Goal: Task Accomplishment & Management: Manage account settings

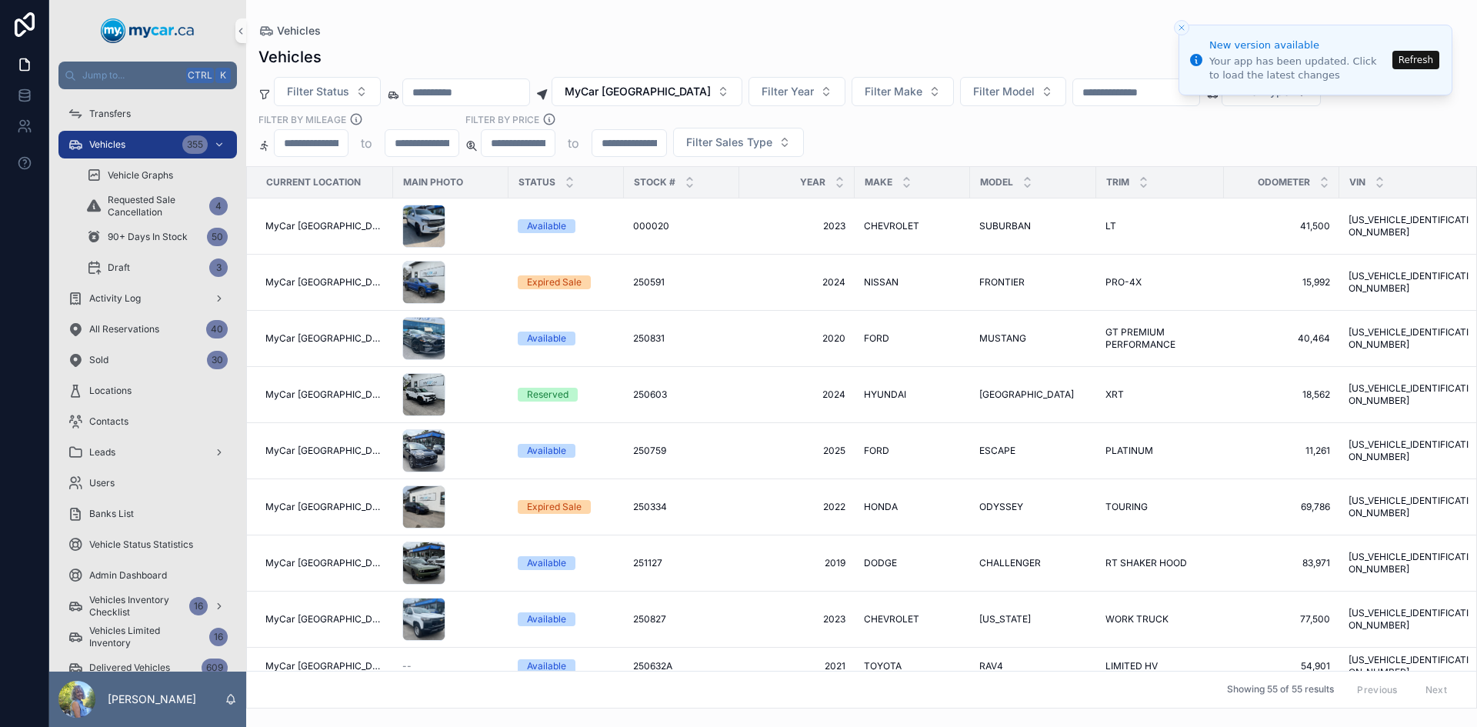
scroll to position [30, 0]
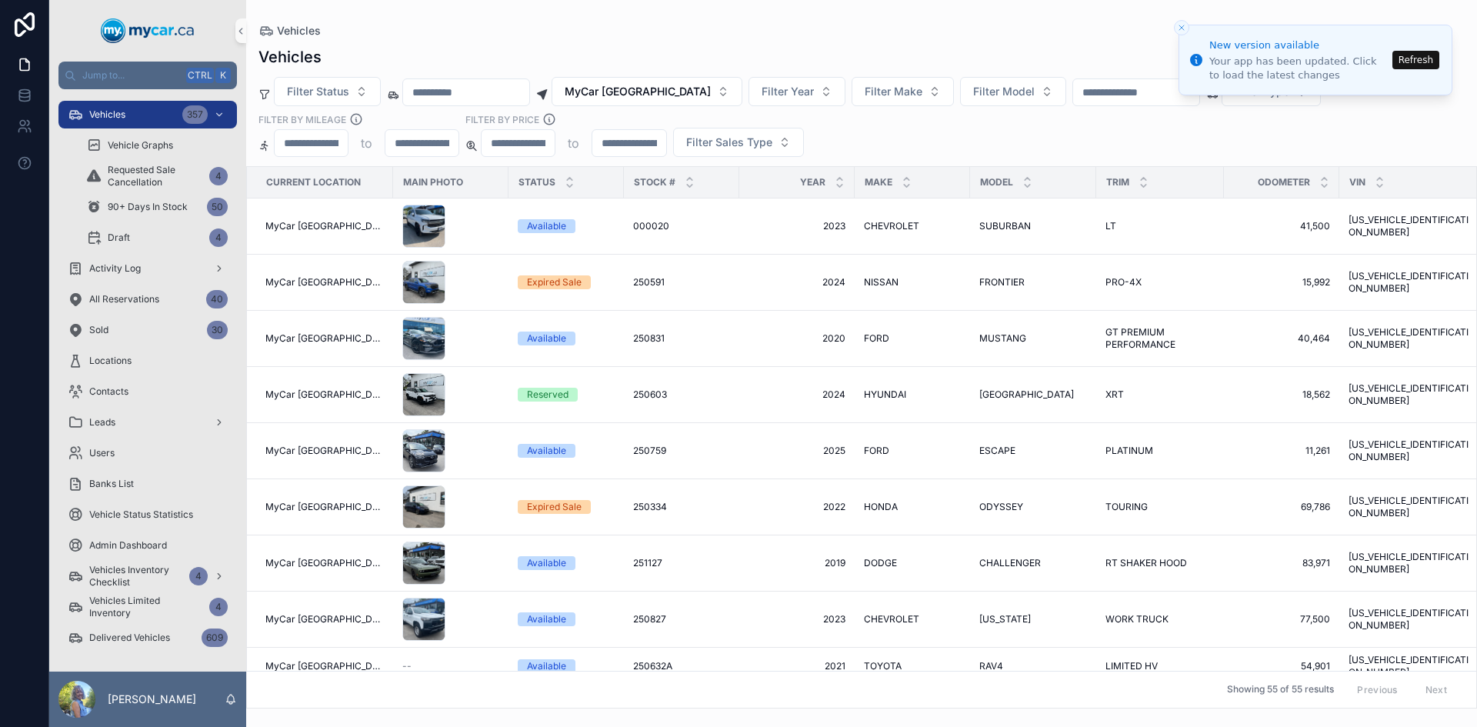
click at [1421, 62] on button "Refresh" at bounding box center [1415, 60] width 47 height 18
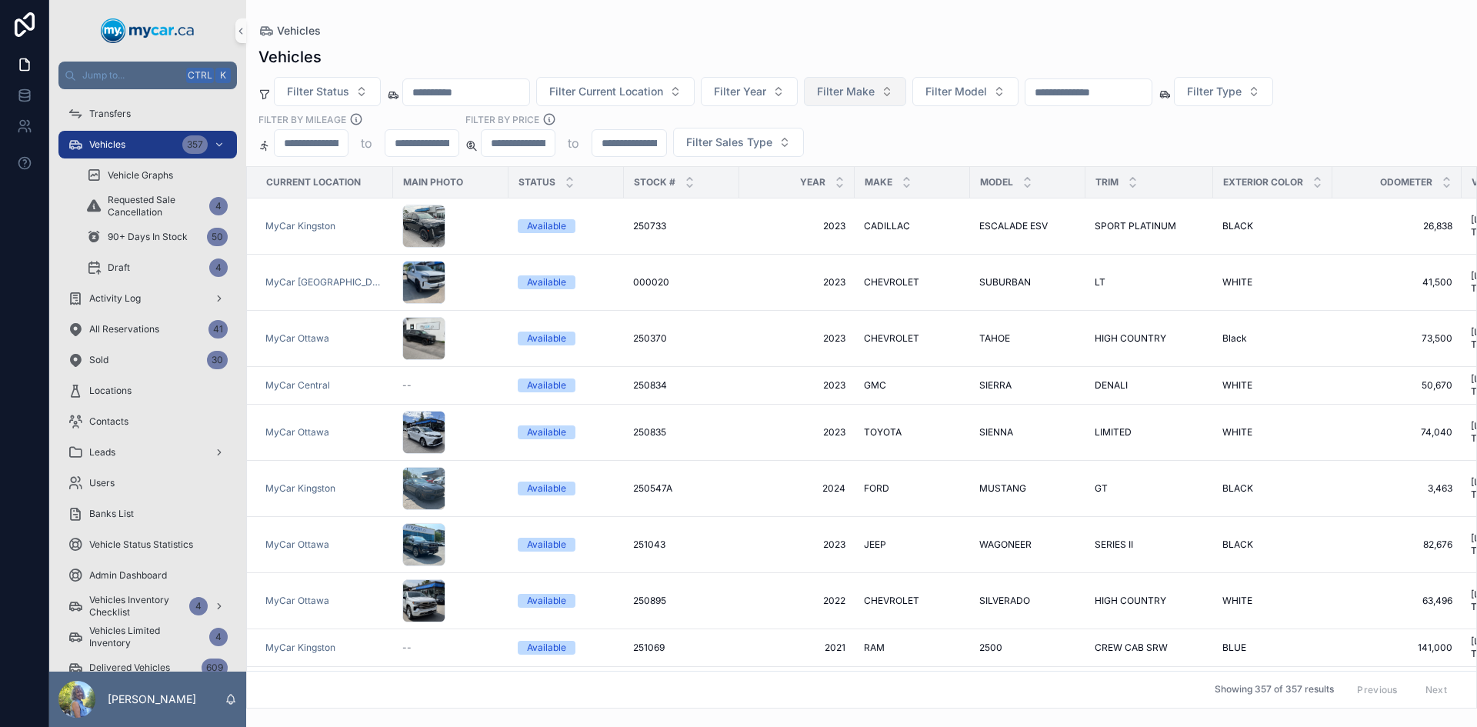
click at [875, 85] on span "Filter Make" at bounding box center [846, 91] width 58 height 15
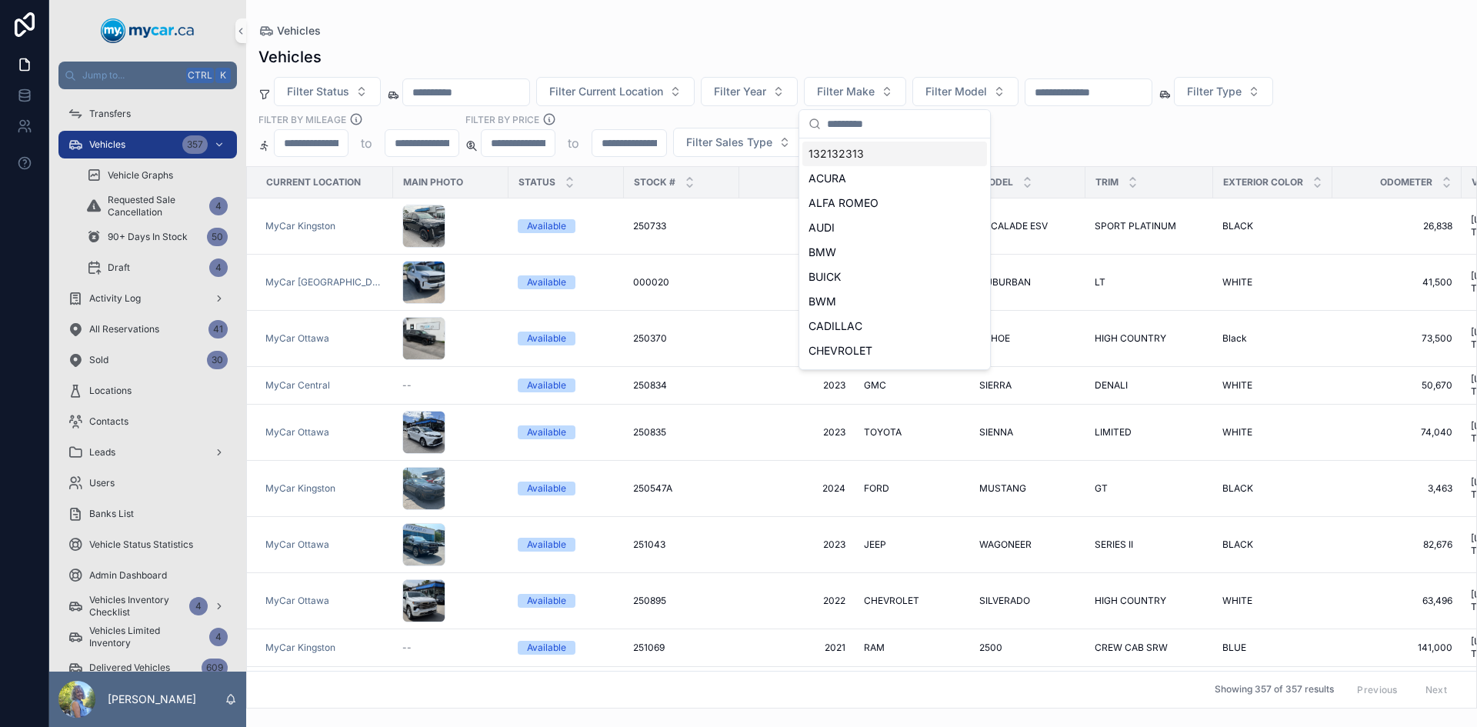
click at [846, 38] on div "Vehicles Filter Status Filter Current Location Filter Year Filter Make Filter M…" at bounding box center [861, 373] width 1231 height 672
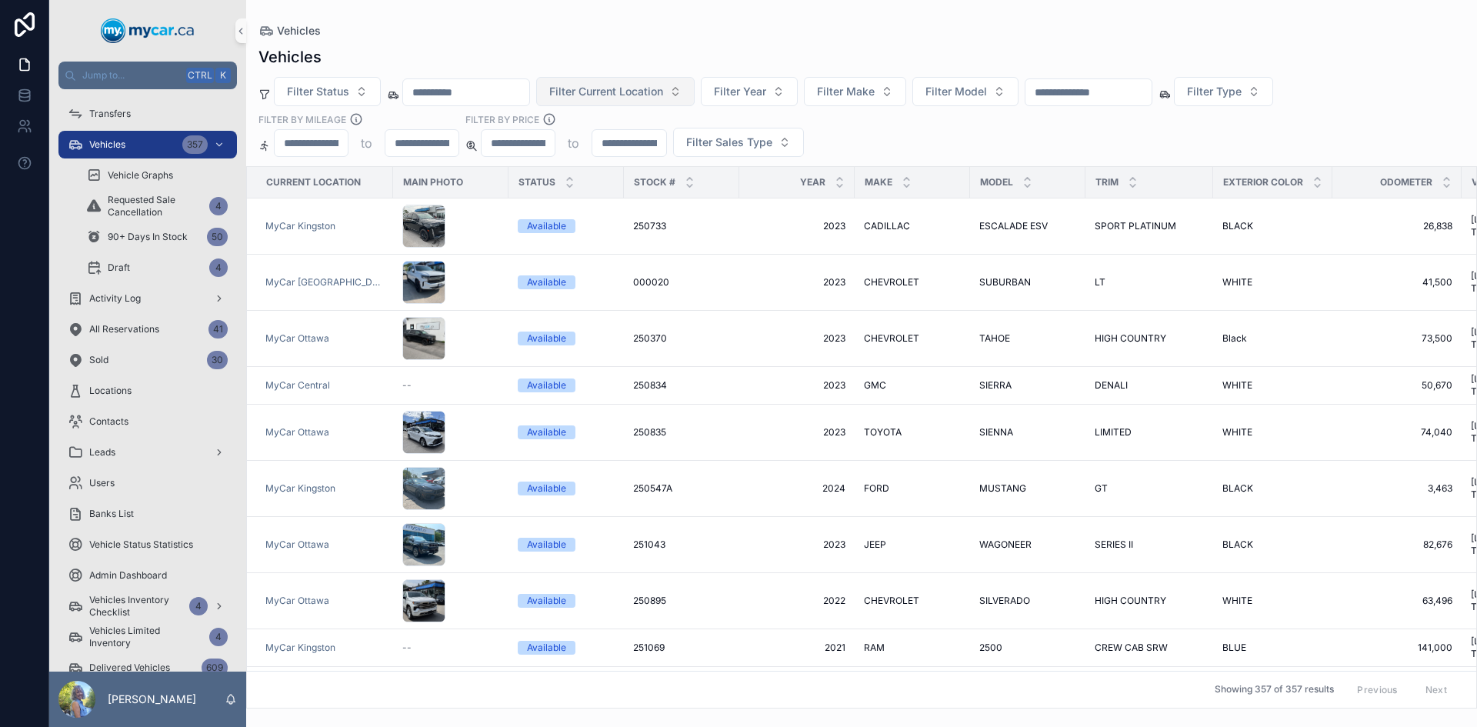
click at [606, 92] on span "Filter Current Location" at bounding box center [606, 91] width 114 height 15
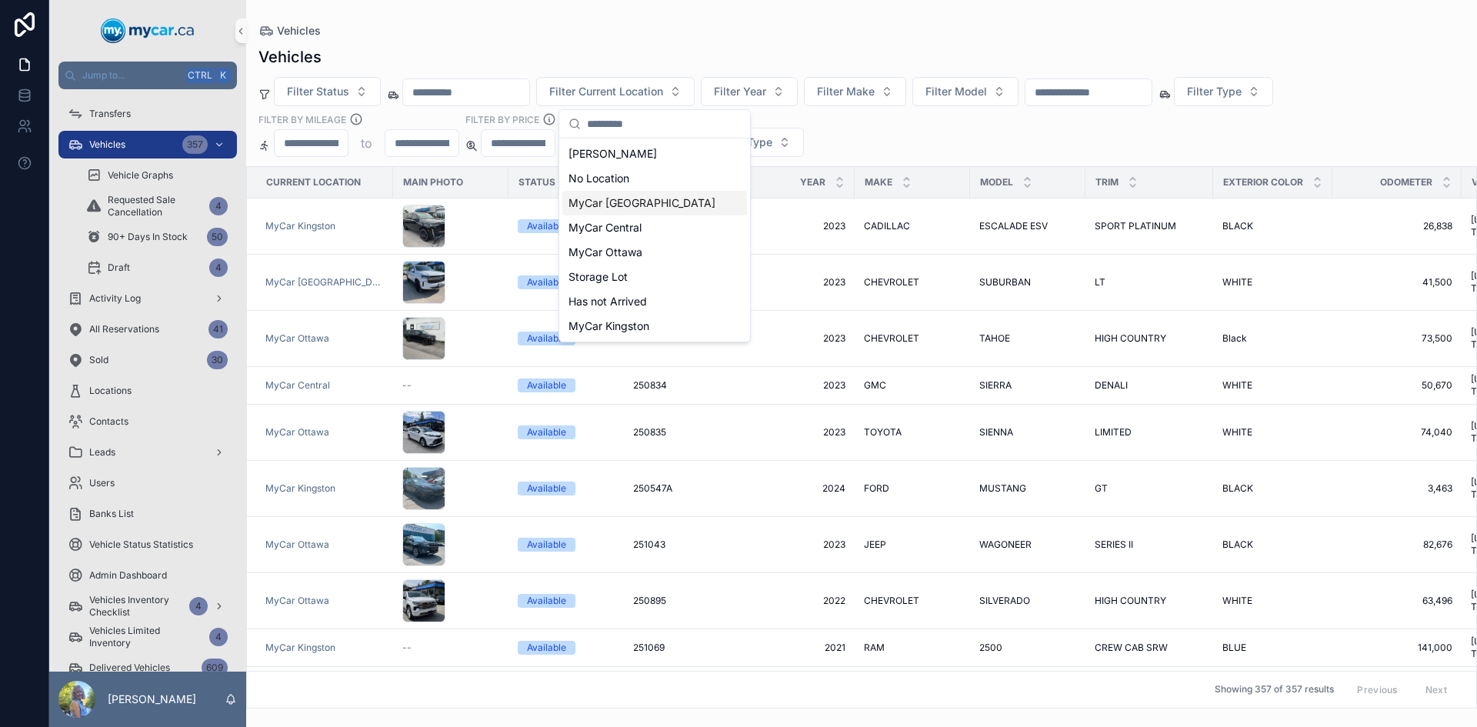
click at [618, 199] on span "MyCar [GEOGRAPHIC_DATA]" at bounding box center [641, 202] width 147 height 15
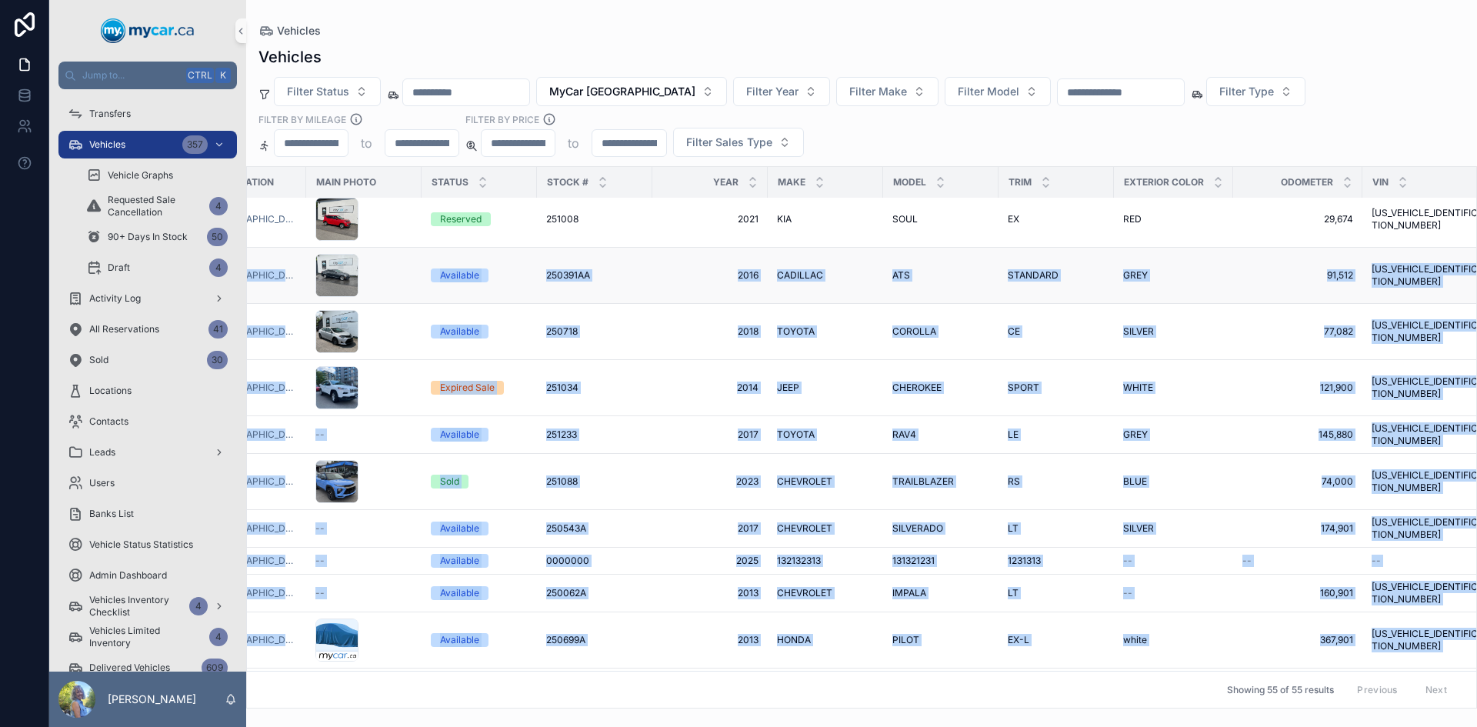
scroll to position [2218, 0]
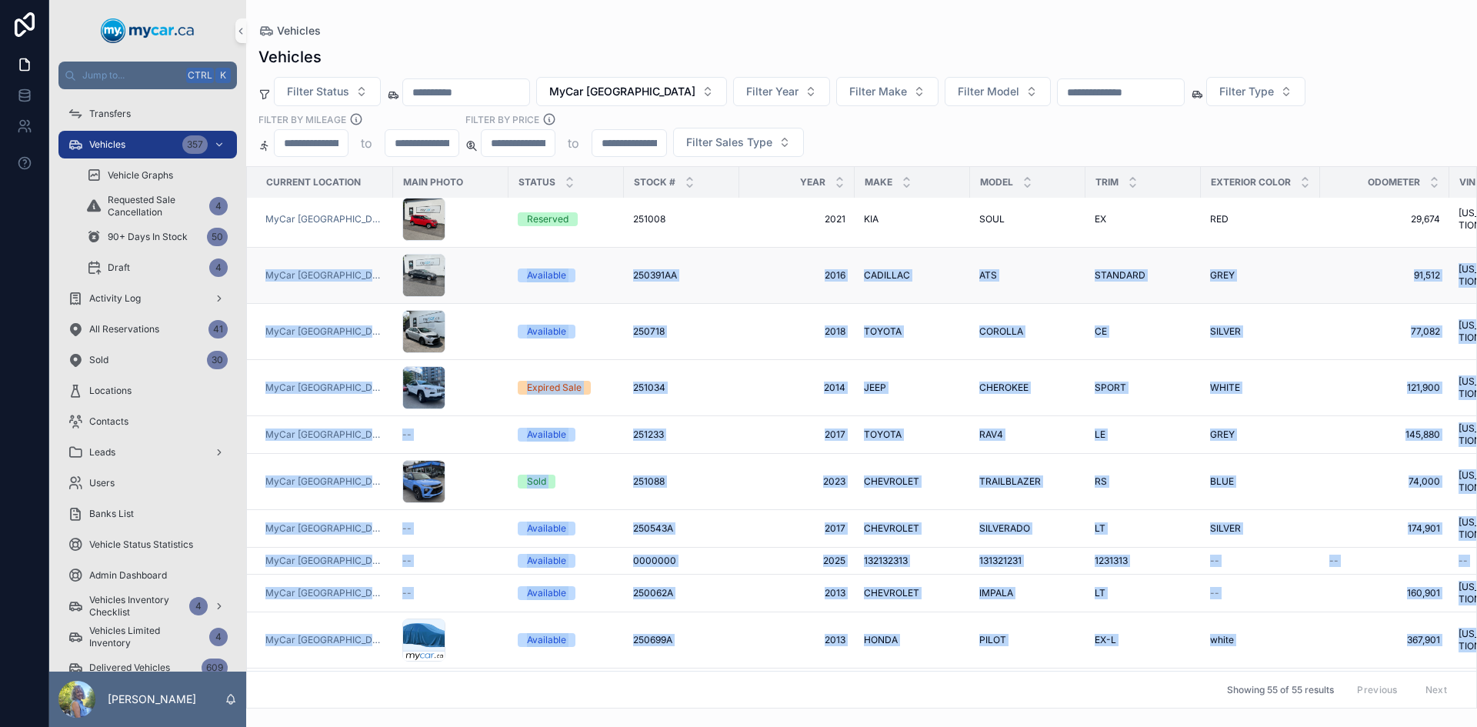
drag, startPoint x: 1454, startPoint y: 644, endPoint x: 255, endPoint y: 251, distance: 1262.0
copy tbody "MyCar [GEOGRAPHIC_DATA] Available 250391AA 250391AA 2016 2016 CADILLAC CADILLAC…"
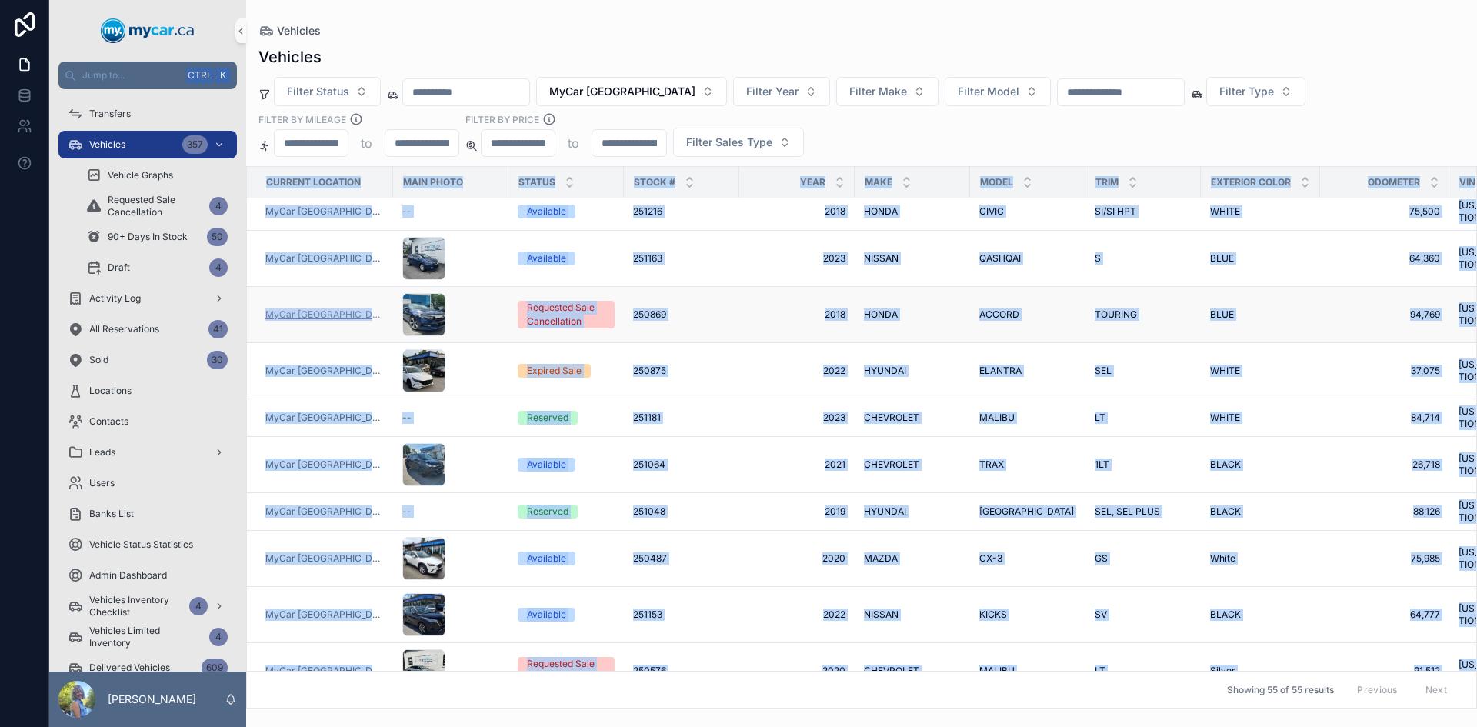
scroll to position [1734, 0]
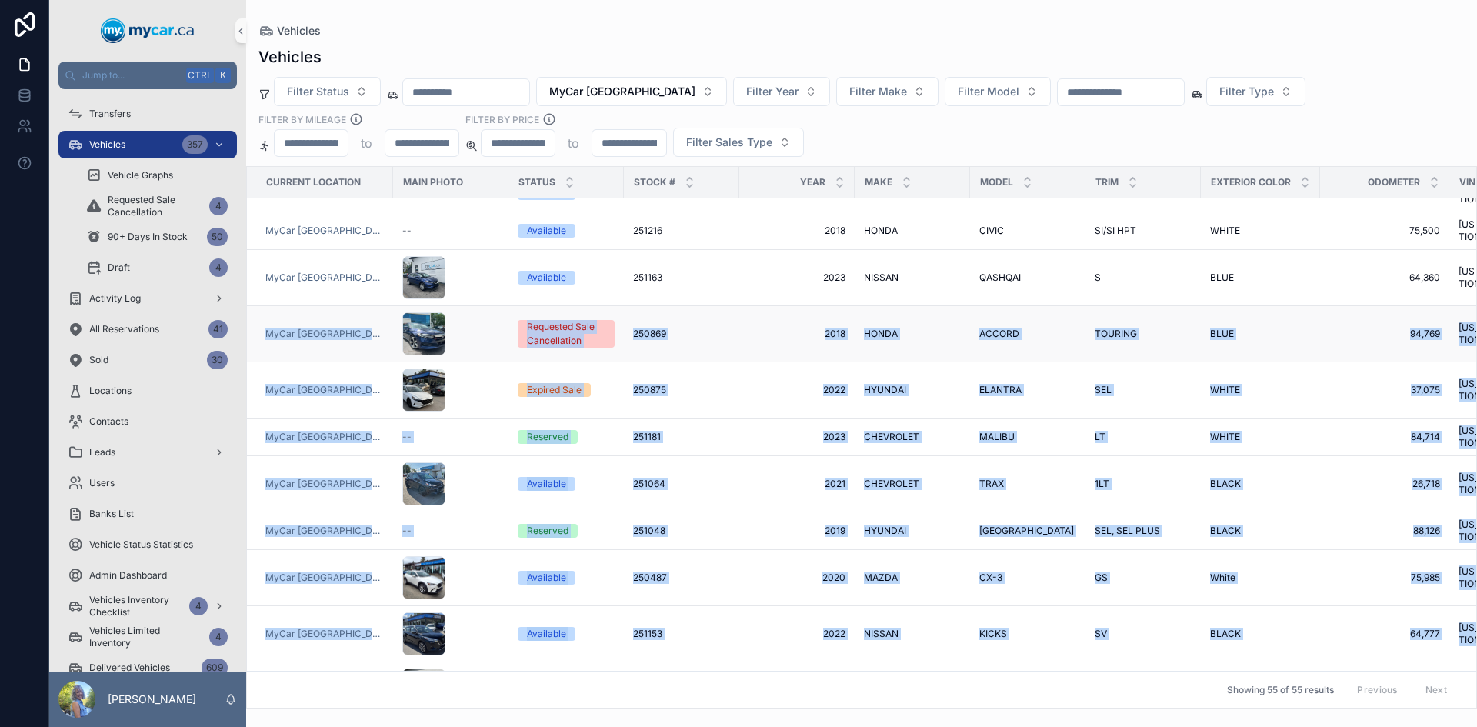
drag, startPoint x: 1453, startPoint y: 422, endPoint x: 262, endPoint y: 277, distance: 1200.3
copy tbody "[GEOGRAPHIC_DATA] Requested Sale Cancellation 250869 250869 2018 2018 HONDA HON…"
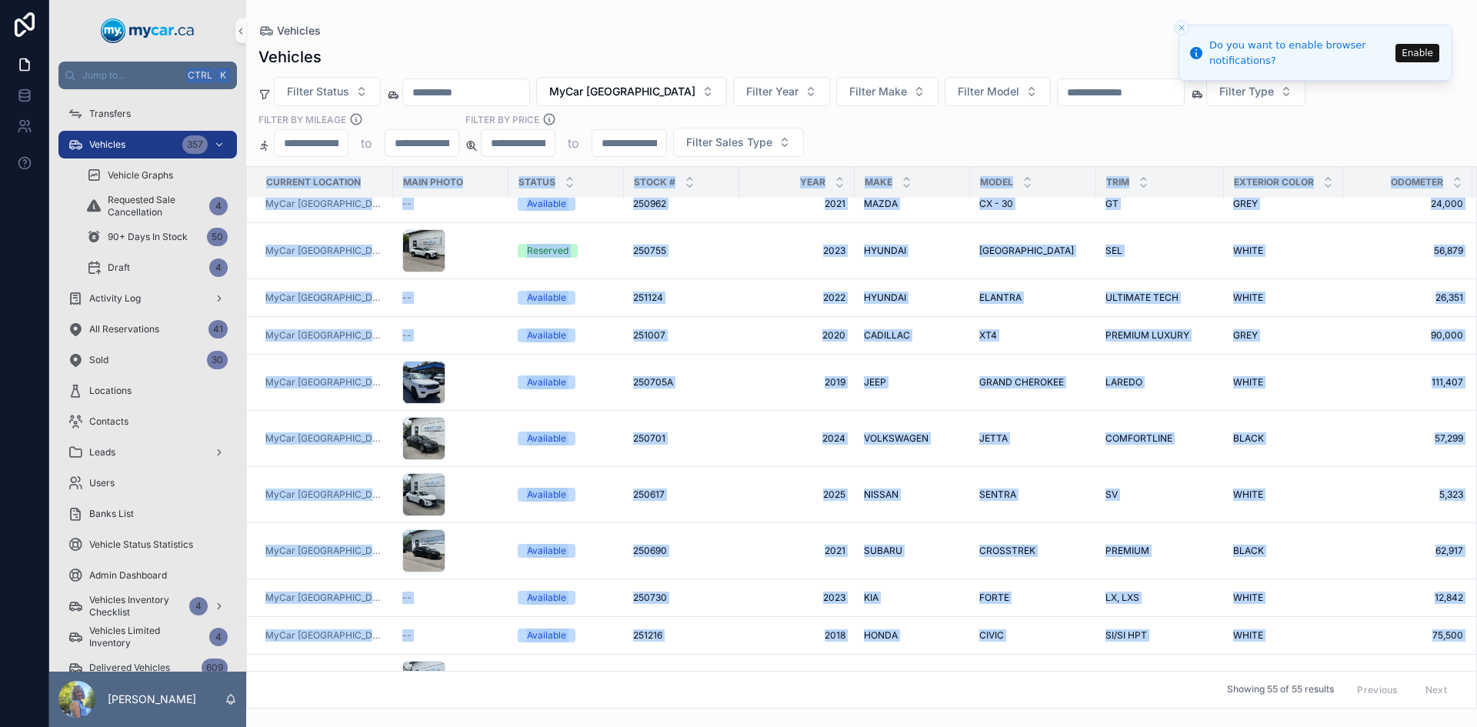
scroll to position [1181, 0]
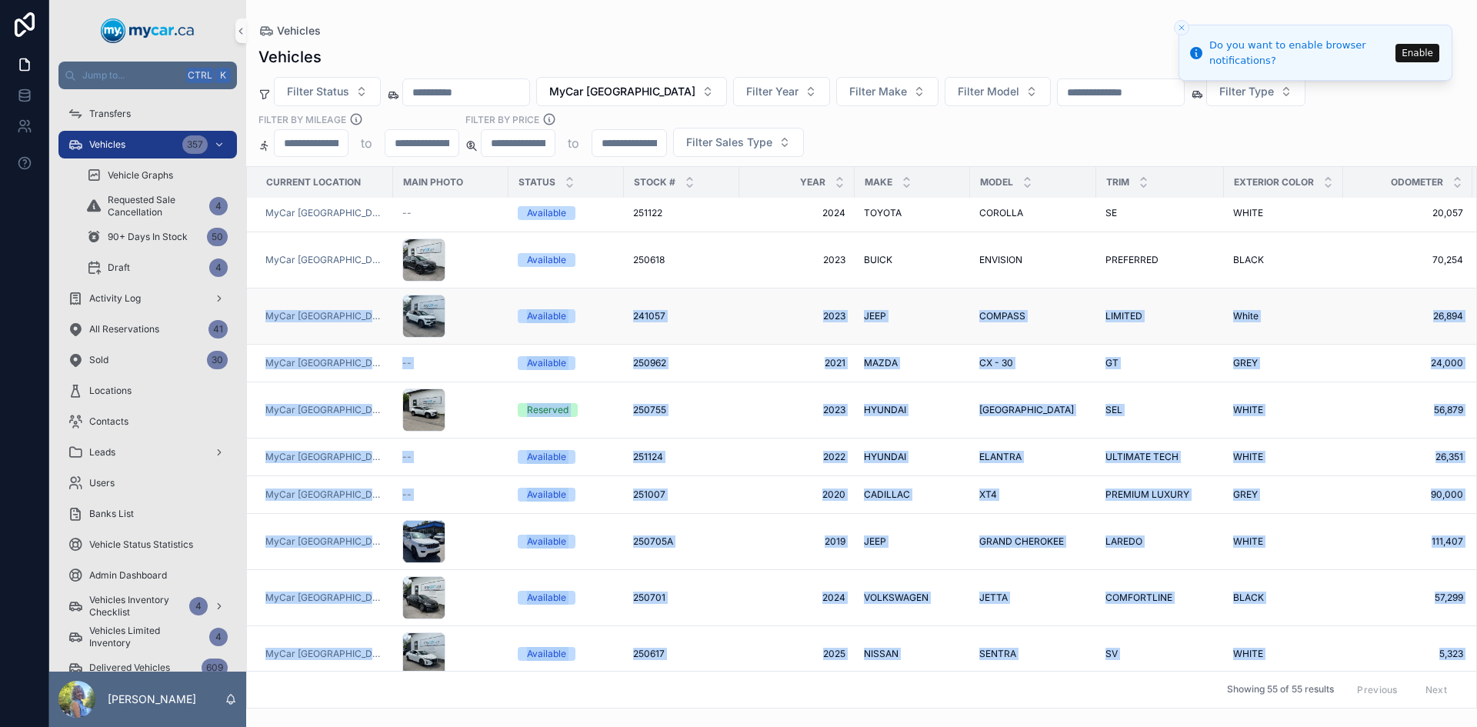
drag, startPoint x: 1460, startPoint y: 383, endPoint x: 265, endPoint y: 303, distance: 1198.0
click at [265, 303] on tbody "MyCar [GEOGRAPHIC_DATA] Available 251108 251108 2023 2023 NISSAN NISSAN ROGUE R…" at bounding box center [1047, 400] width 1601 height 2765
copy tbody "MyCar [GEOGRAPHIC_DATA] Available 241057 241057 2023 2023 JEEP JEEP COMPASS COM…"
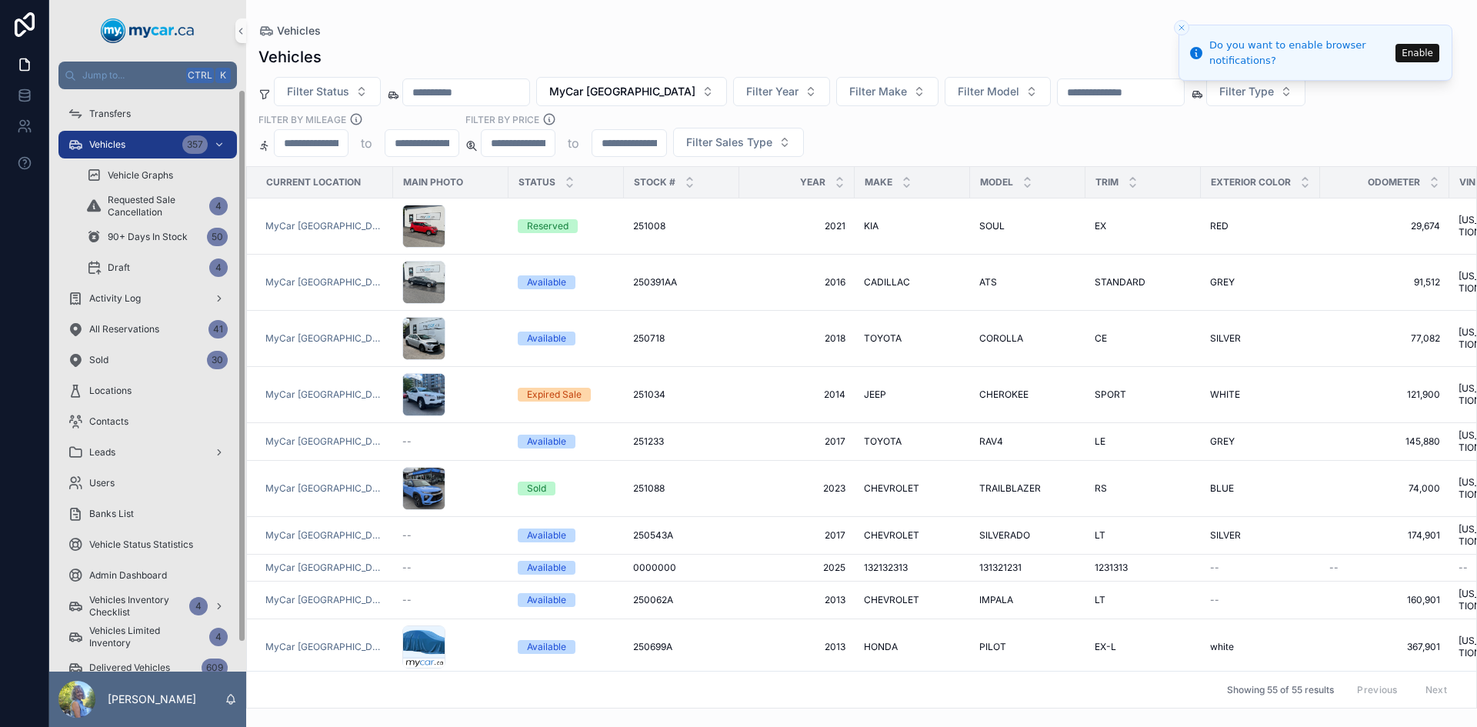
scroll to position [2218, 0]
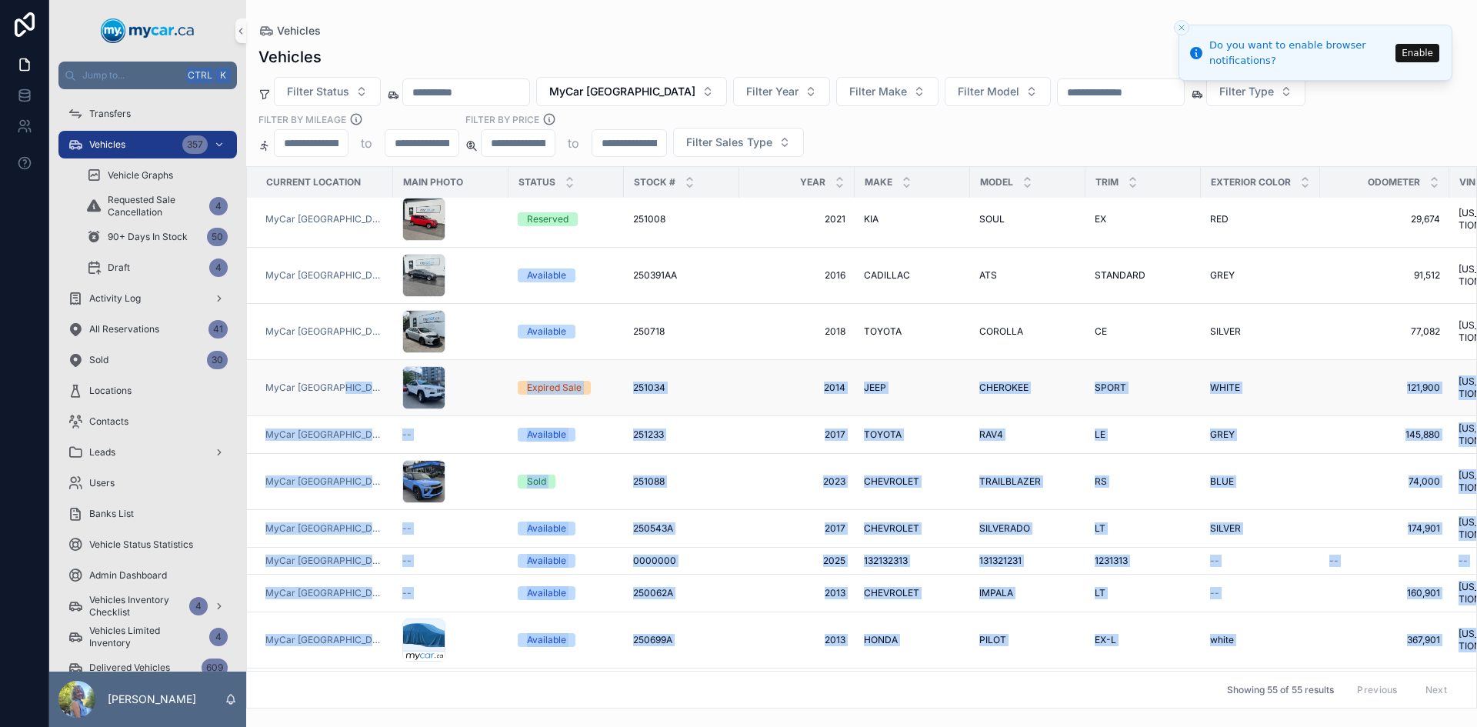
drag, startPoint x: 1460, startPoint y: 404, endPoint x: 335, endPoint y: 333, distance: 1127.6
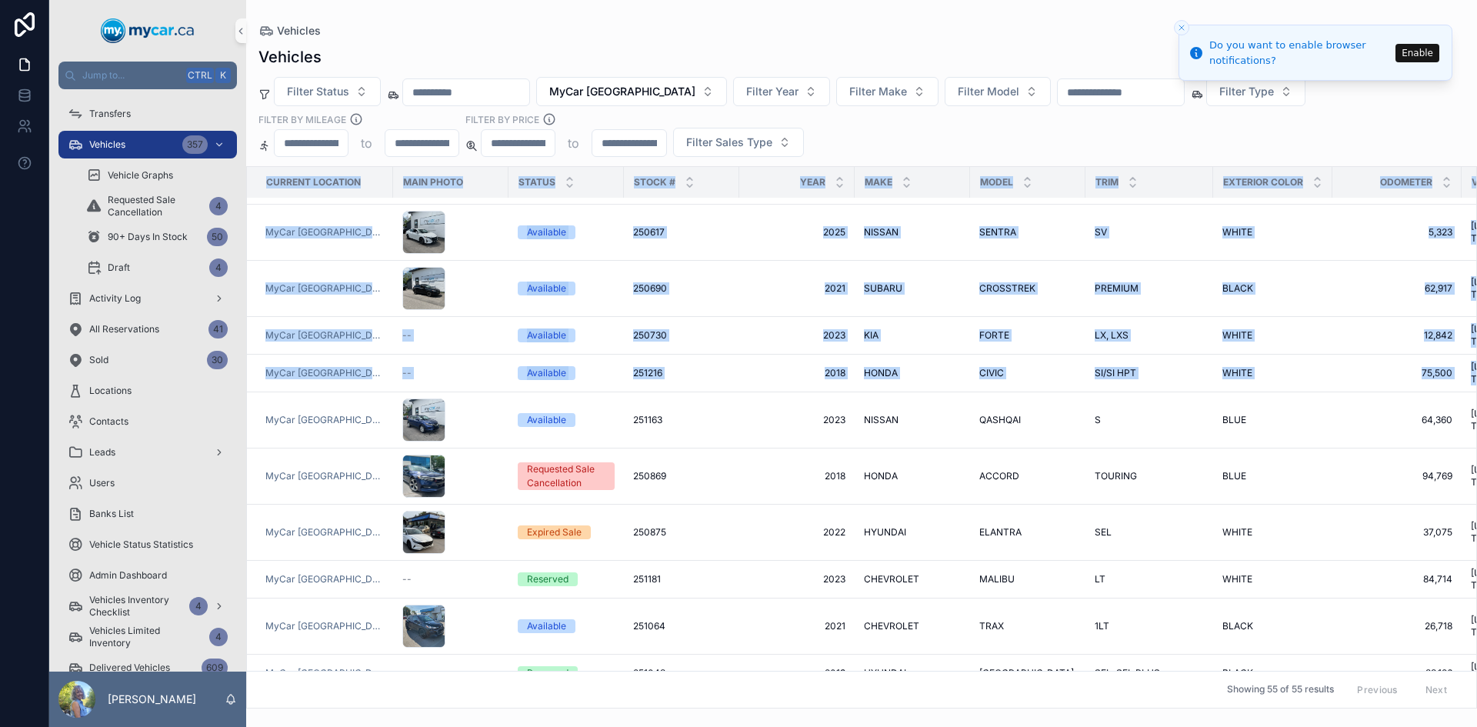
scroll to position [1238, 0]
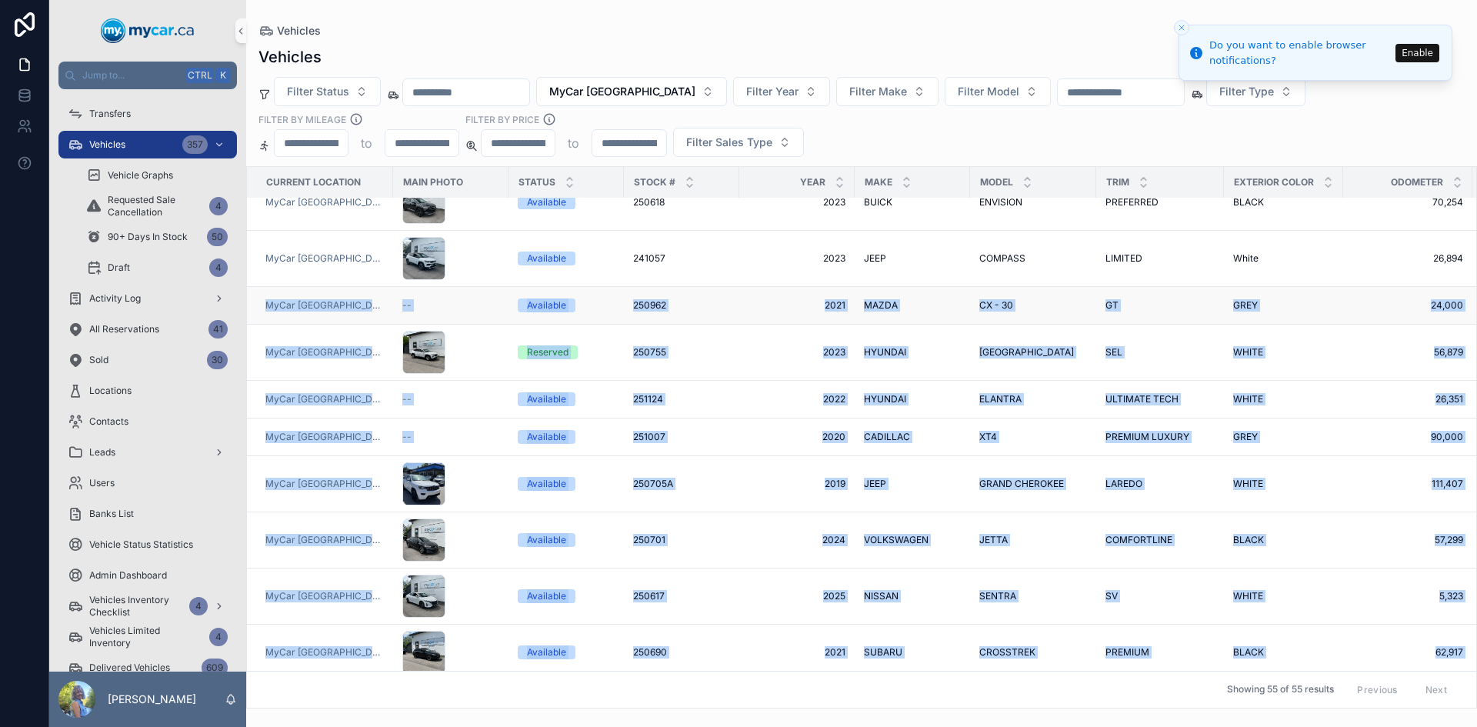
drag, startPoint x: 1450, startPoint y: 316, endPoint x: 261, endPoint y: 291, distance: 1189.5
click at [261, 291] on tbody "MyCar [GEOGRAPHIC_DATA] Available 250440 250440 2023 2023 HYUNDAI HYUNDAI SANTA…" at bounding box center [1047, 342] width 1601 height 2765
copy tbody "MyCar [GEOGRAPHIC_DATA] -- Available 250962 250962 2021 2021 MAZDA MAZDA CX - 3…"
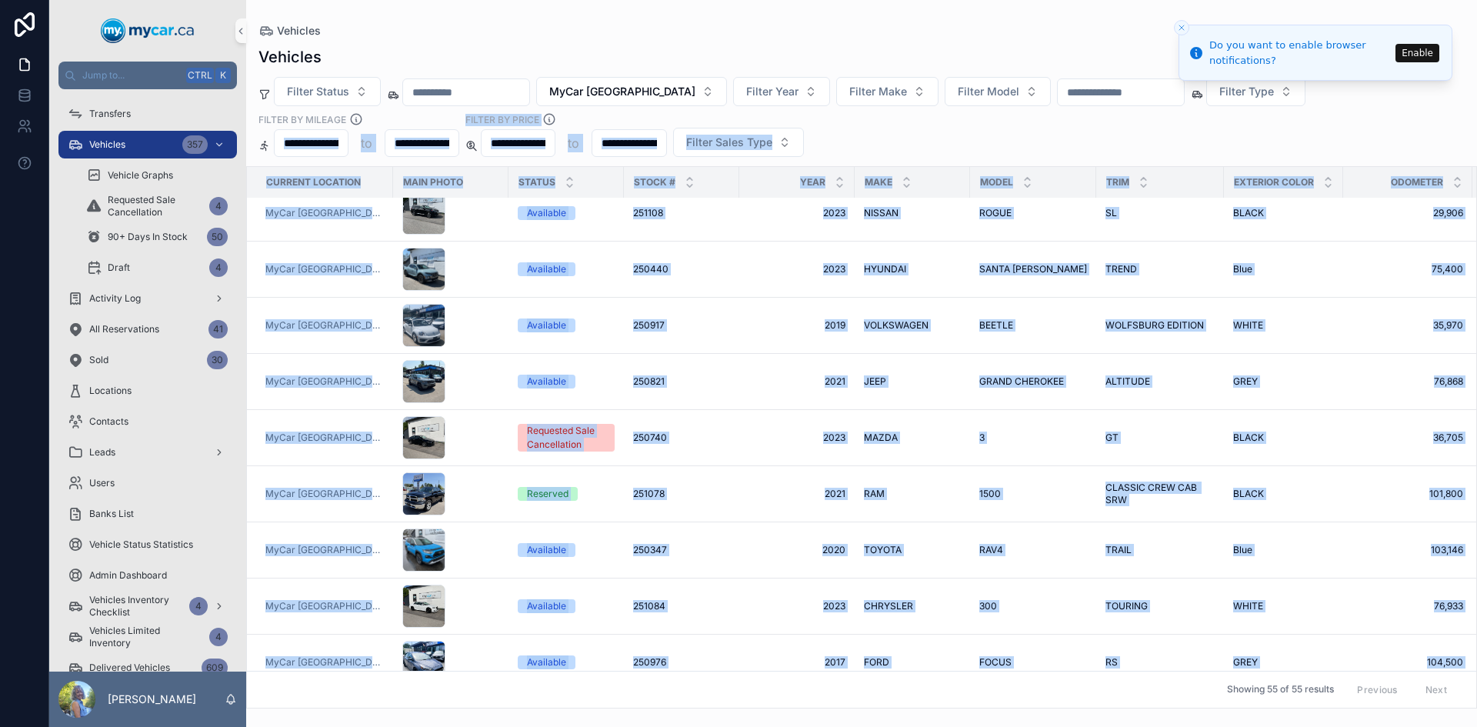
scroll to position [566, 0]
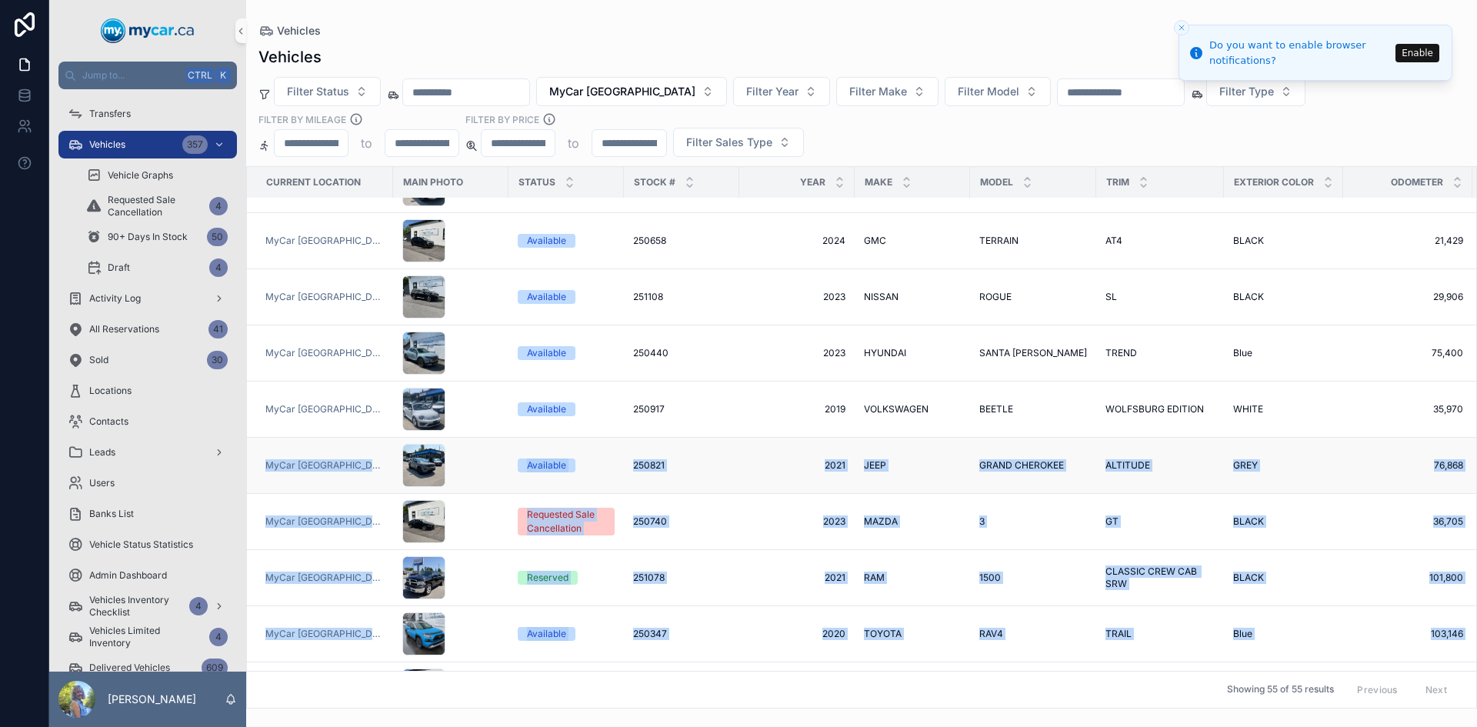
drag, startPoint x: 1457, startPoint y: 401, endPoint x: 262, endPoint y: 452, distance: 1195.6
copy tbody "MyCar [GEOGRAPHIC_DATA] Available 250821 250821 2021 2021 JEEP JEEP GRAND CHERO…"
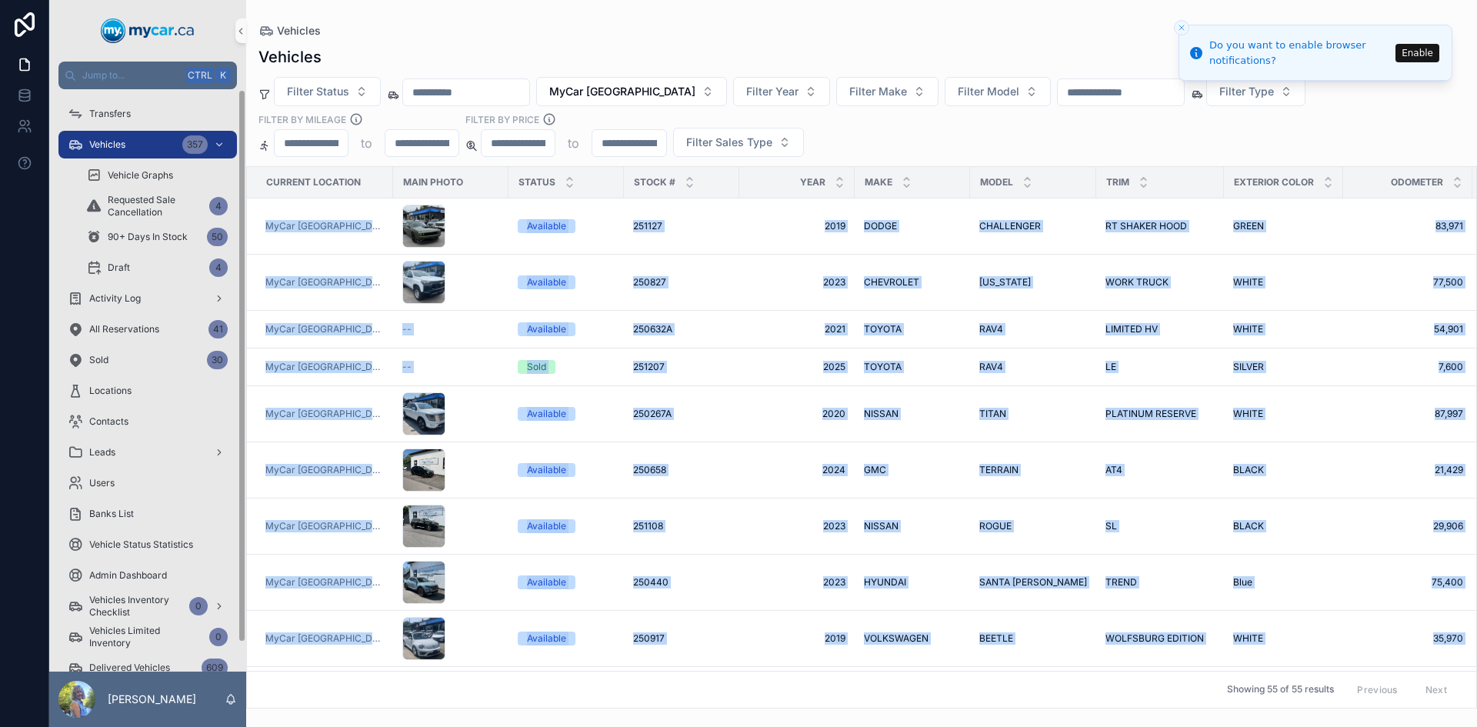
scroll to position [233, 0]
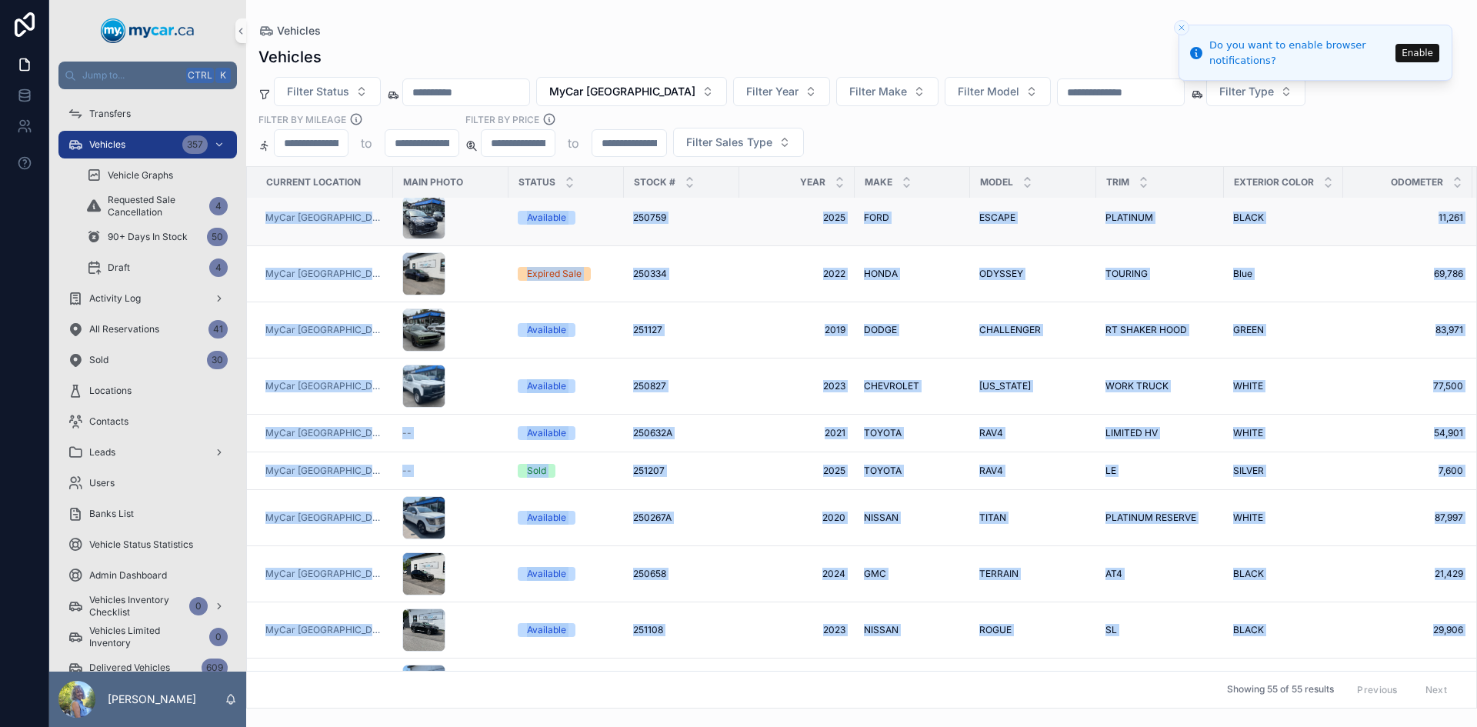
drag, startPoint x: 1455, startPoint y: 391, endPoint x: 265, endPoint y: 222, distance: 1201.9
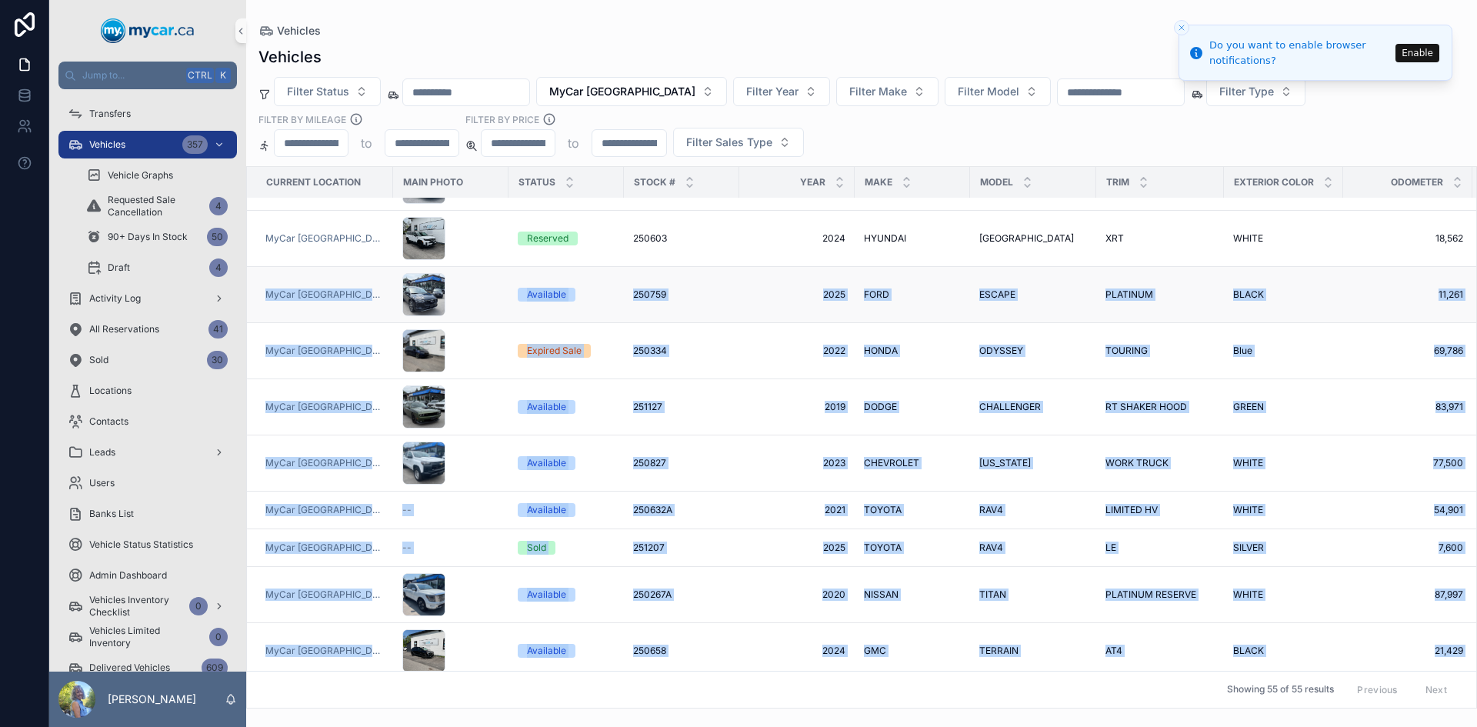
scroll to position [0, 0]
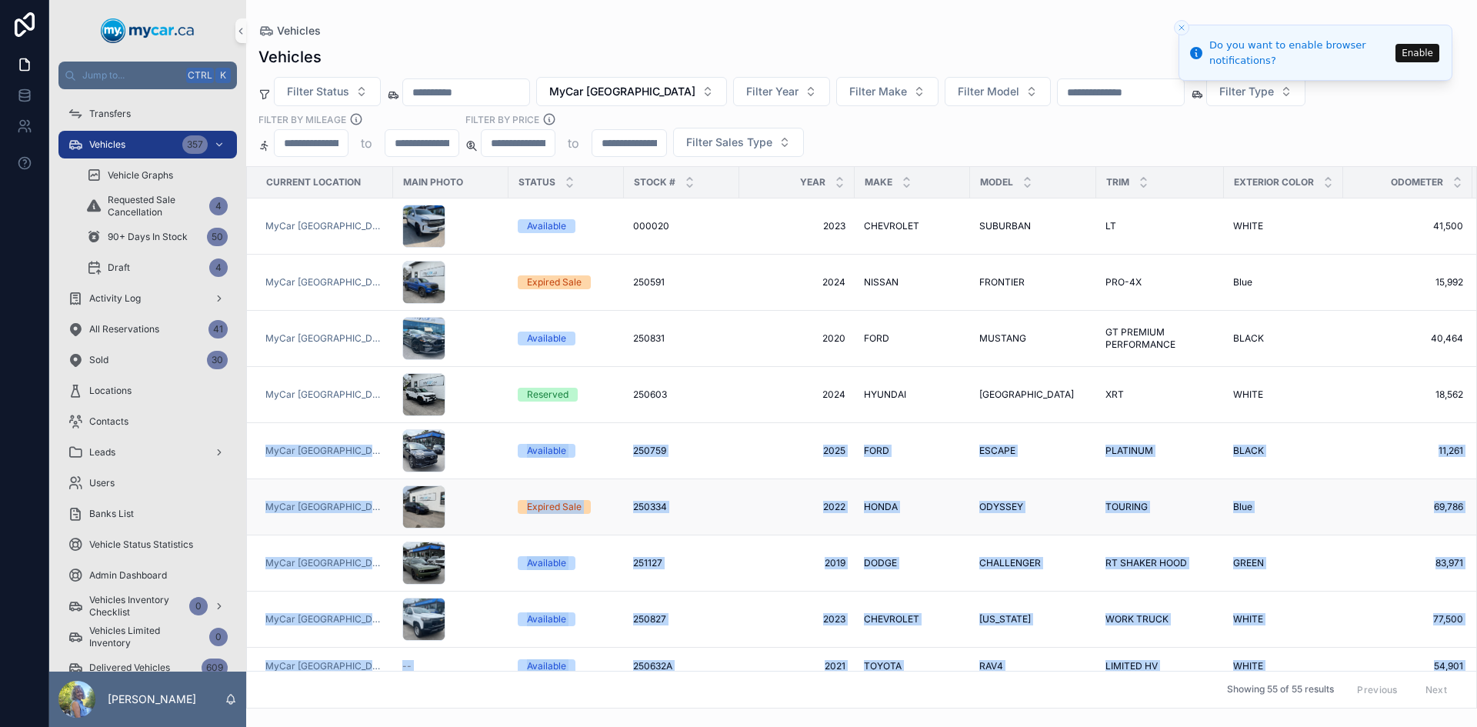
copy tbody "[GEOGRAPHIC_DATA] Available 250759 250759 2025 2025 [PERSON_NAME] ESCAPE ESCAPE…"
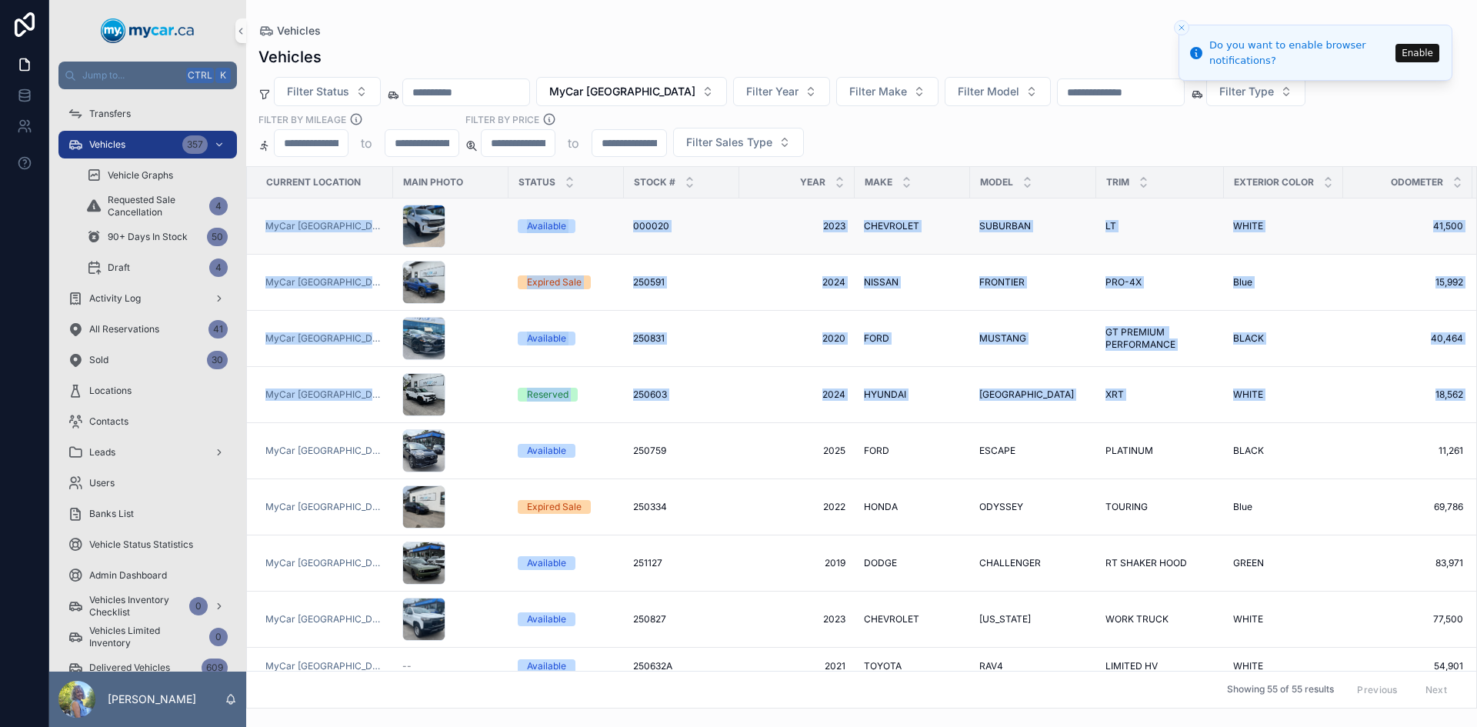
copy tbody "MyCar [GEOGRAPHIC_DATA] Available 000020 000020 2023 2023 CHEVROLET CHEVROLET S…"
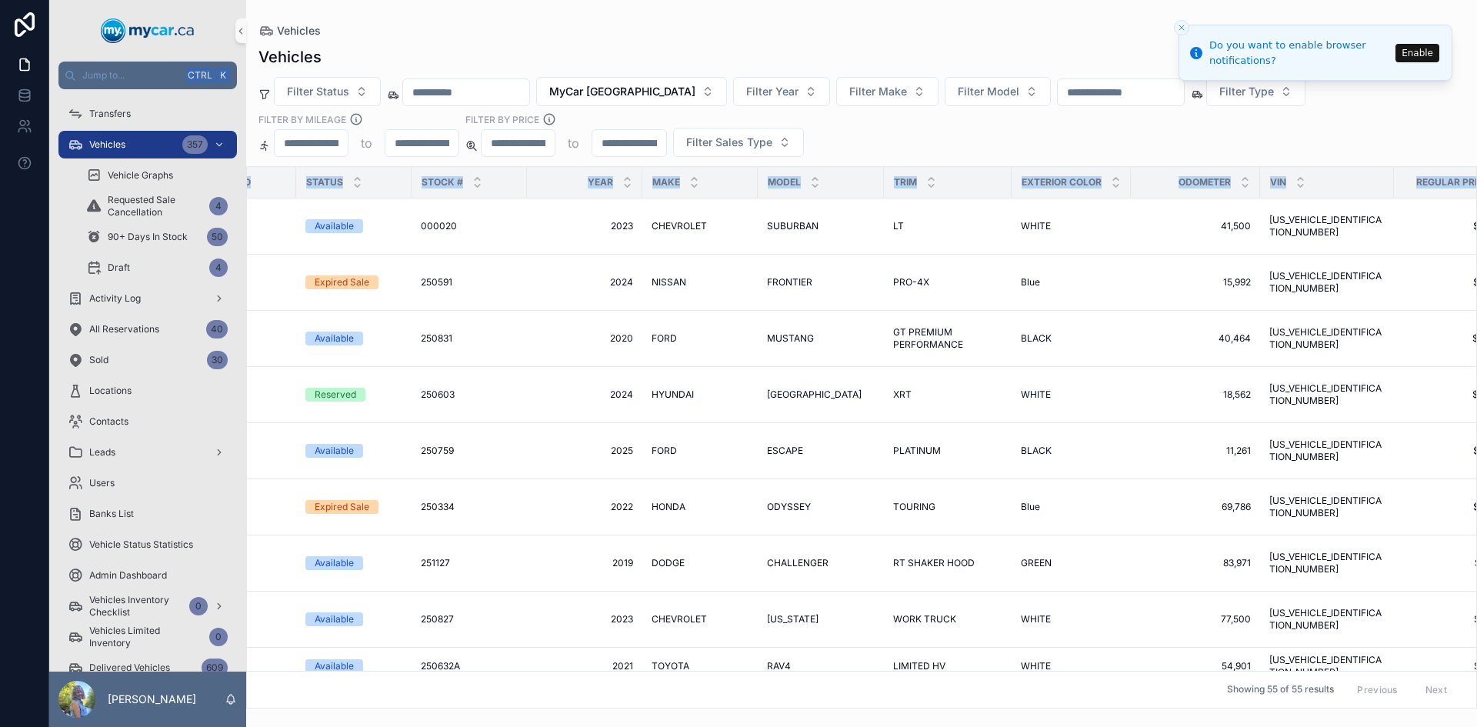
scroll to position [0, 351]
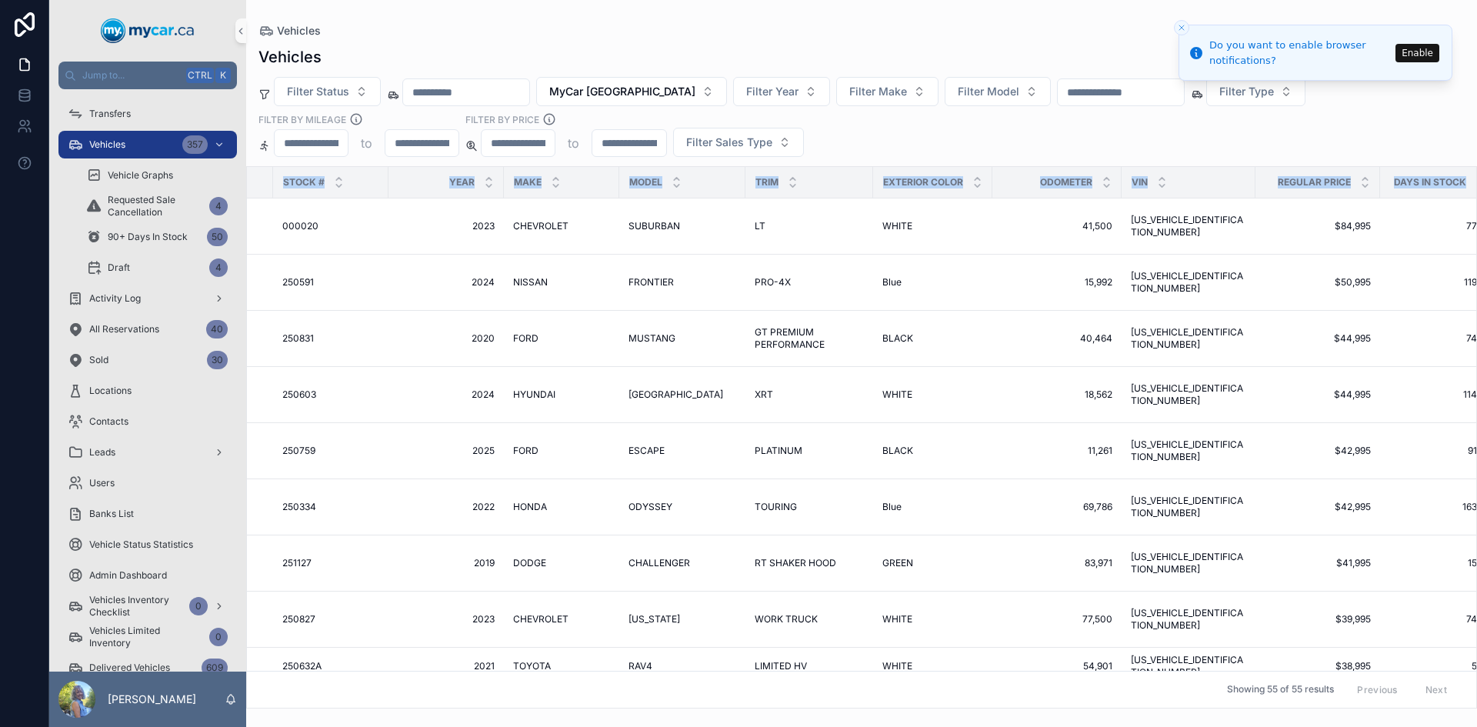
drag, startPoint x: 263, startPoint y: 181, endPoint x: 1444, endPoint y: 175, distance: 1180.7
click at [1444, 175] on tr "Current Location Main Photo Status Stock # Year Make Model Trim Exterior Color …" at bounding box center [696, 183] width 1601 height 32
copy tr "Current Location Main Photo Status Stock # Year Make Model Trim Exterior Color …"
